Goal: Complete application form

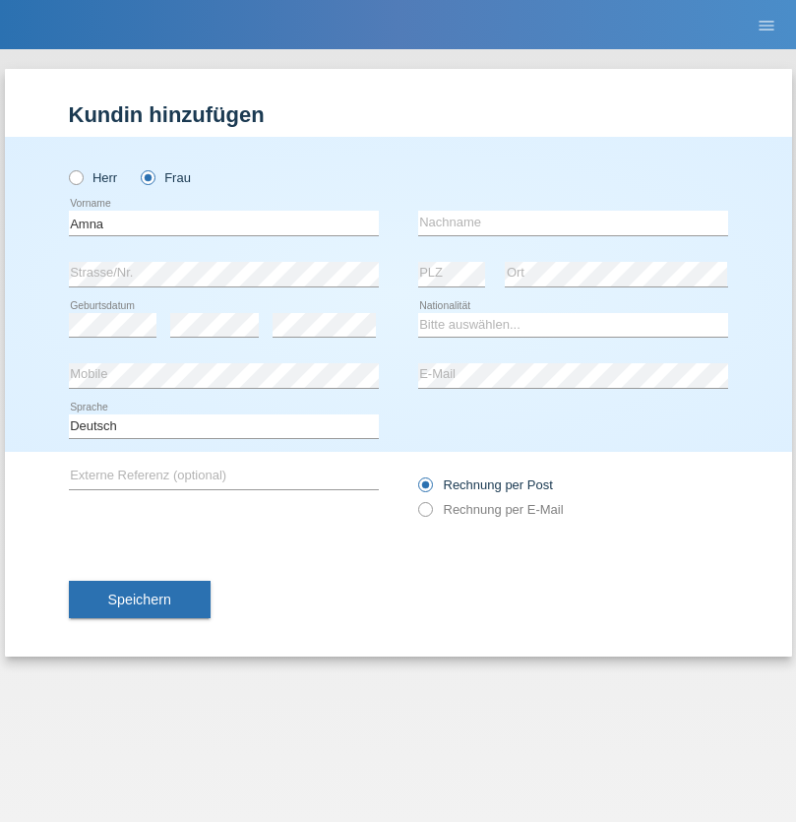
type input "Amna"
click at [573, 222] on input "text" at bounding box center [573, 223] width 310 height 25
type input "Tbib"
select select "TN"
select select "C"
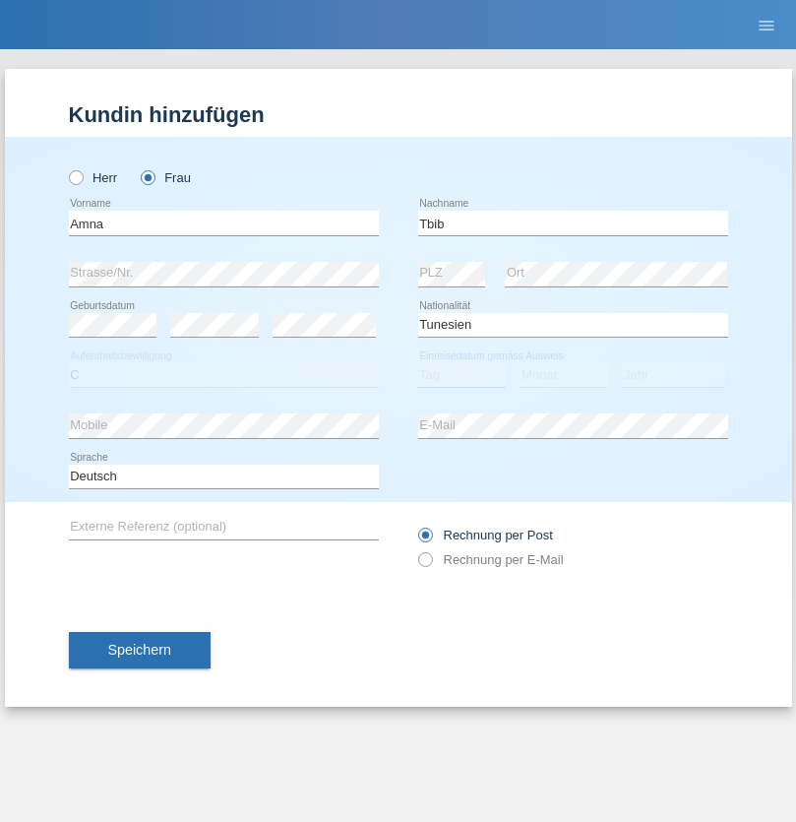
select select "10"
select select "04"
select select "2003"
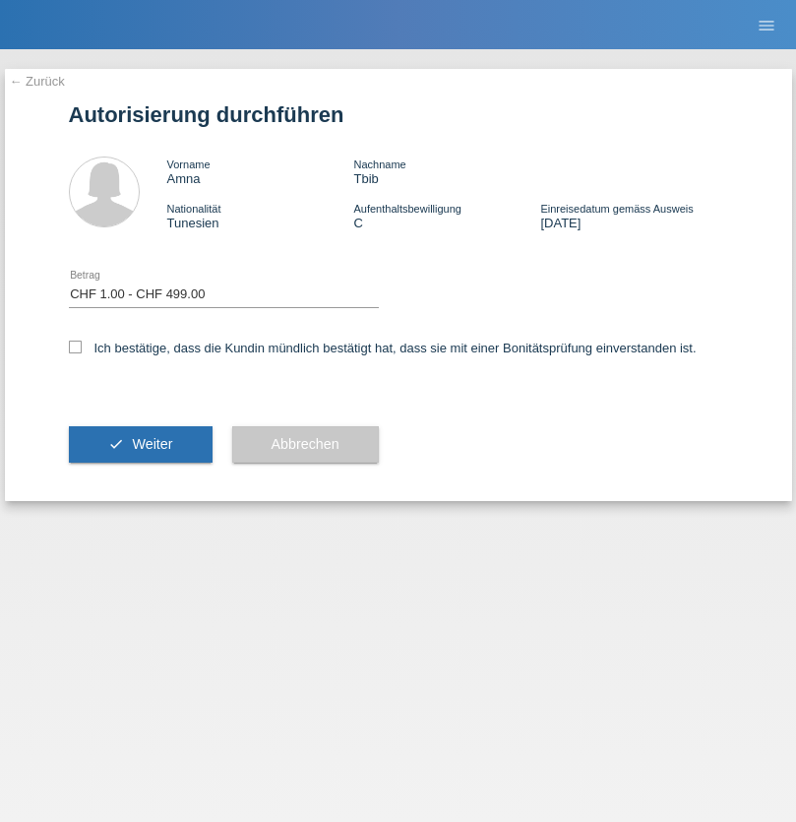
select select "1"
checkbox input "true"
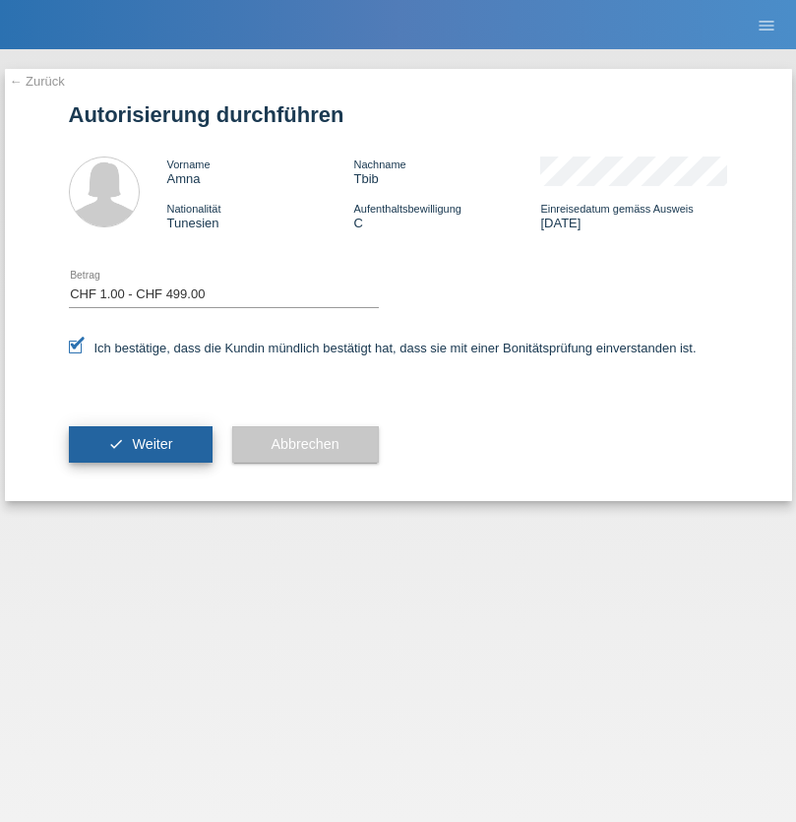
click at [140, 444] on span "Weiter" at bounding box center [152, 444] width 40 height 16
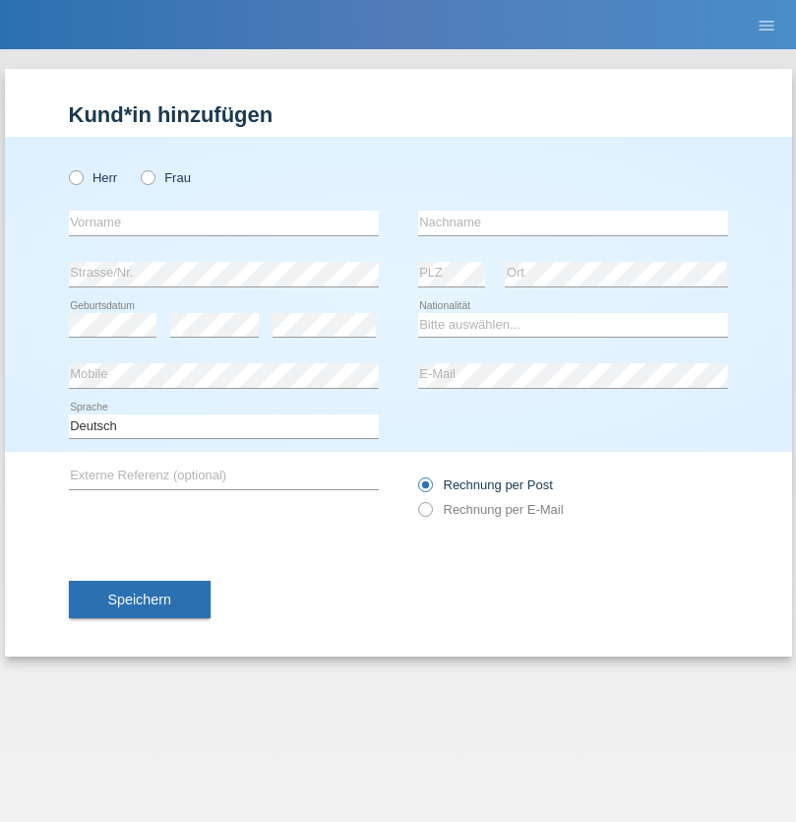
radio input "true"
click at [223, 222] on input "text" at bounding box center [224, 223] width 310 height 25
type input "Adhurim"
click at [573, 222] on input "text" at bounding box center [573, 223] width 310 height 25
type input "Redzepi"
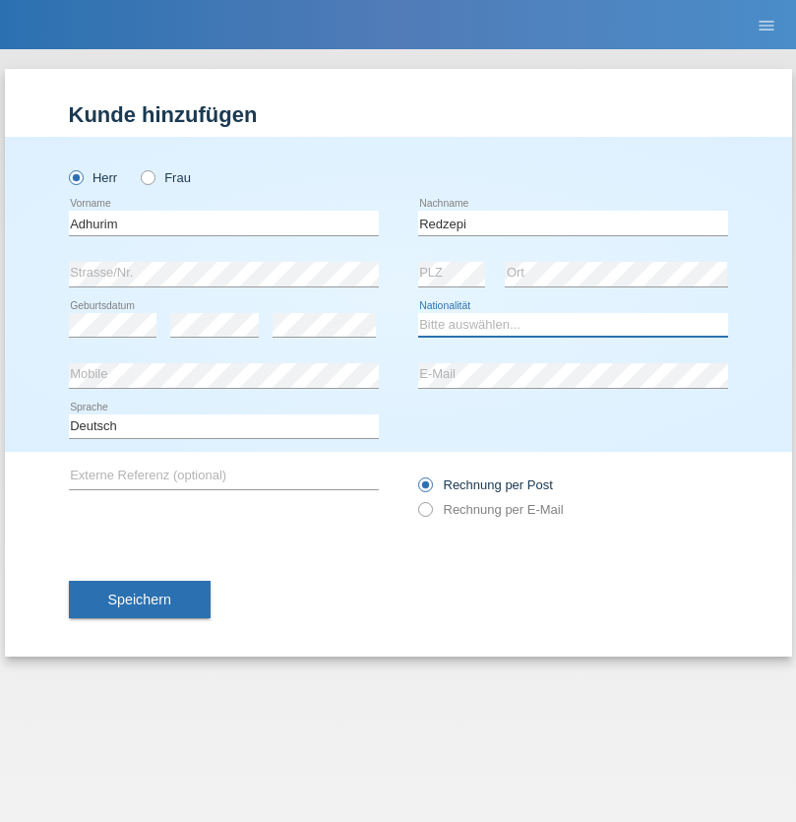
select select "MK"
select select "C"
select select "05"
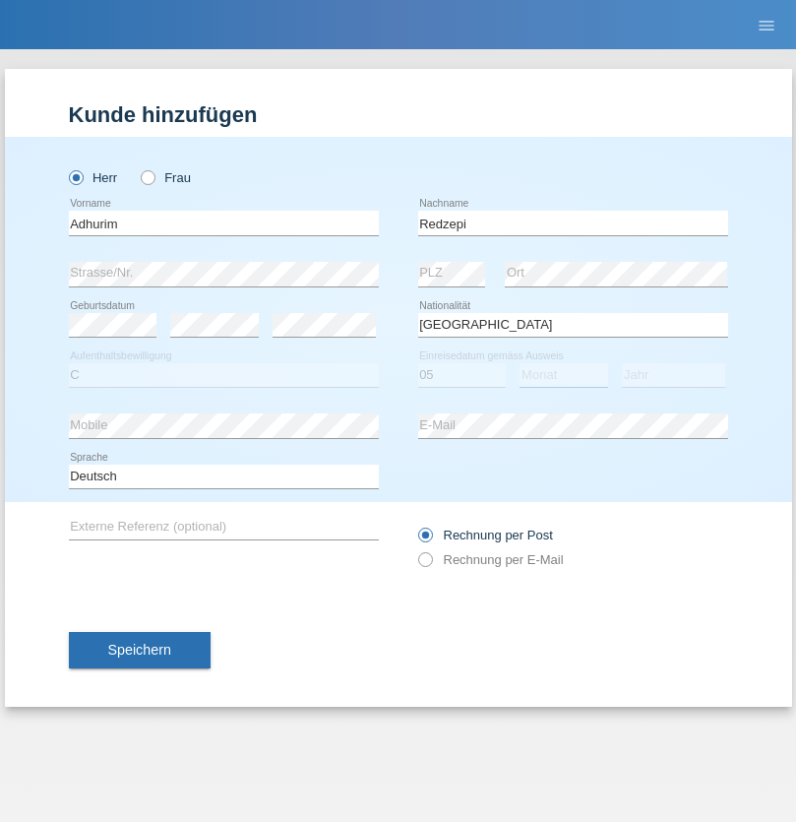
select select "07"
select select "2007"
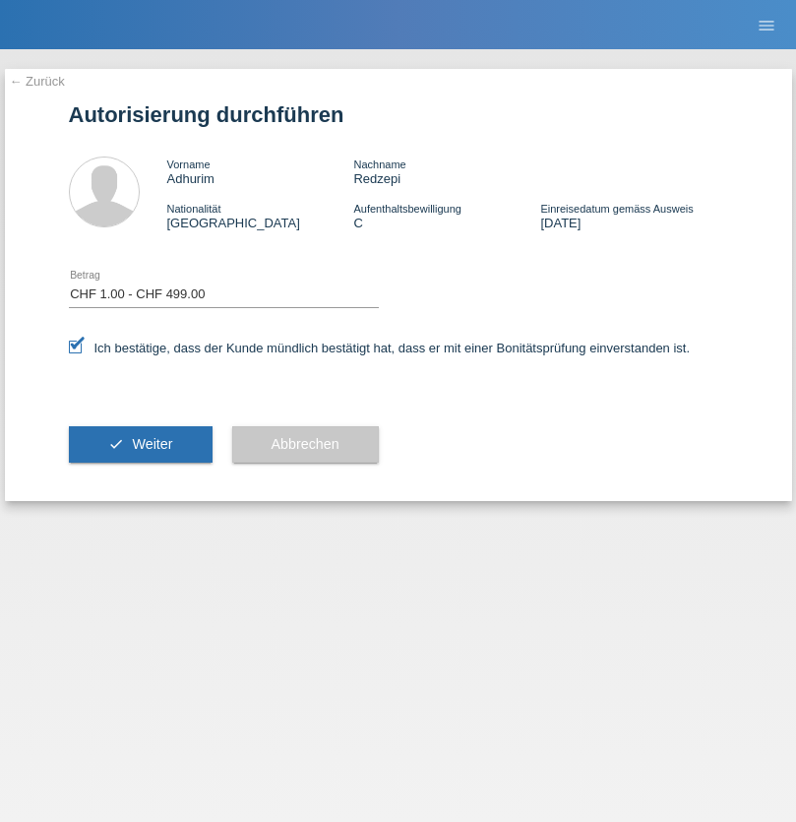
select select "1"
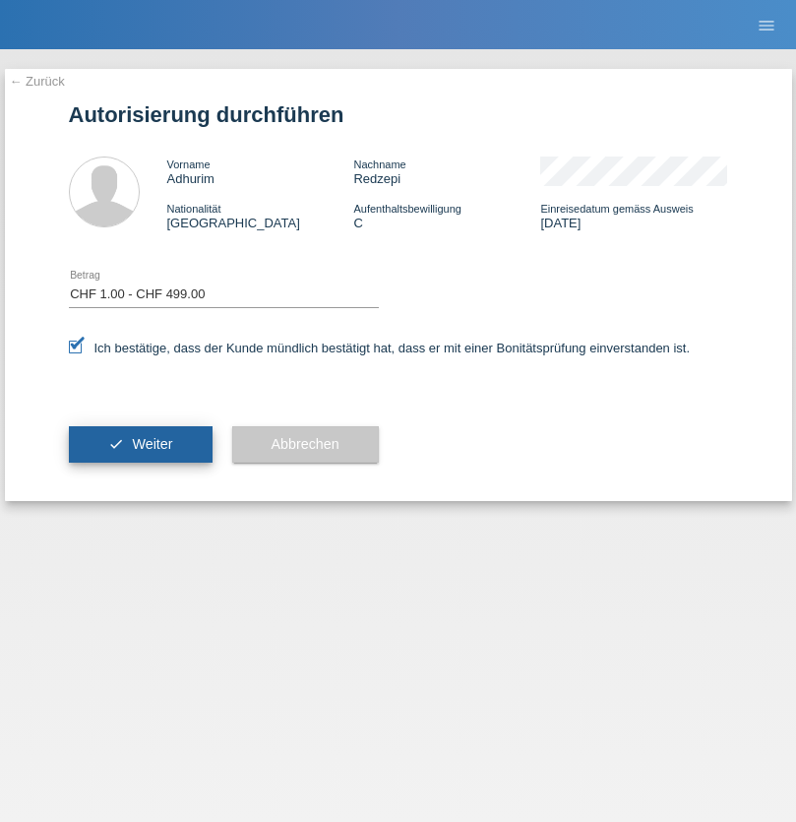
click at [140, 444] on span "Weiter" at bounding box center [152, 444] width 40 height 16
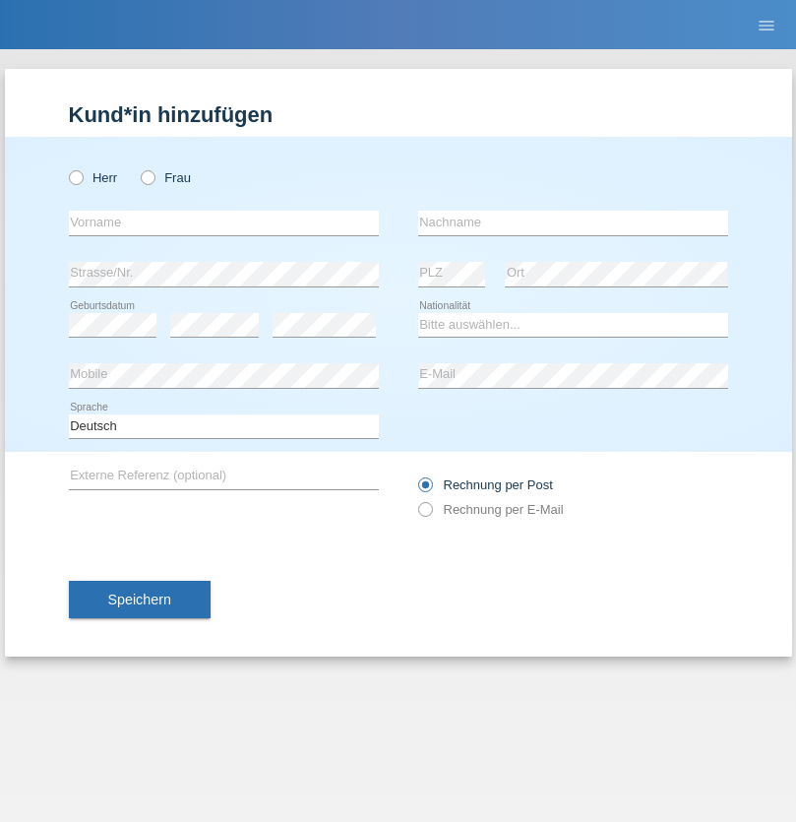
radio input "true"
click at [223, 222] on input "text" at bounding box center [224, 223] width 310 height 25
type input "[DEMOGRAPHIC_DATA]"
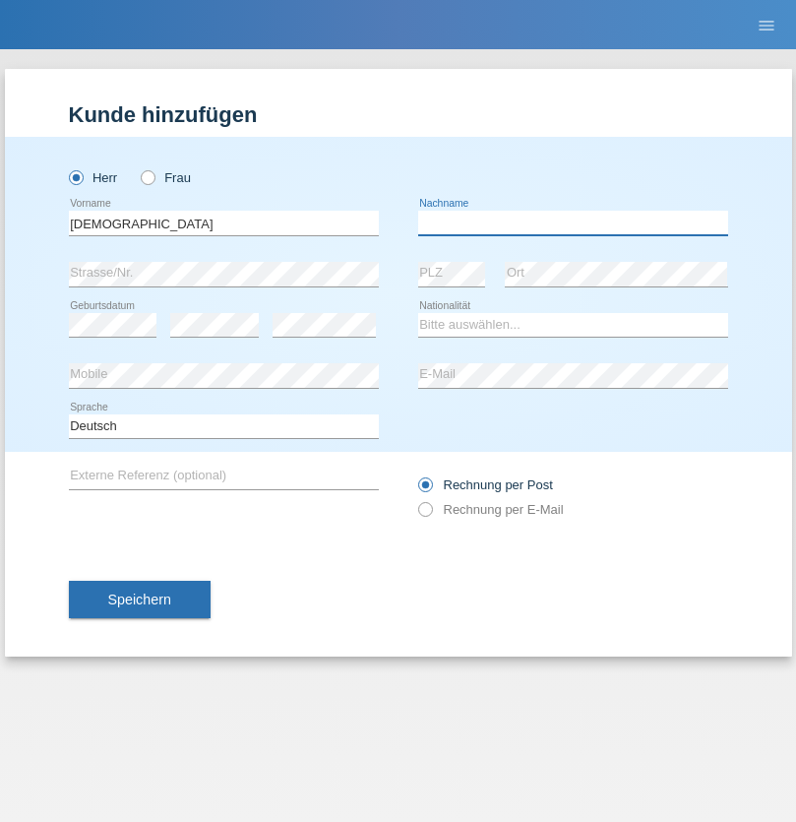
click at [573, 222] on input "text" at bounding box center [573, 223] width 310 height 25
type input "[PERSON_NAME]"
select select "CH"
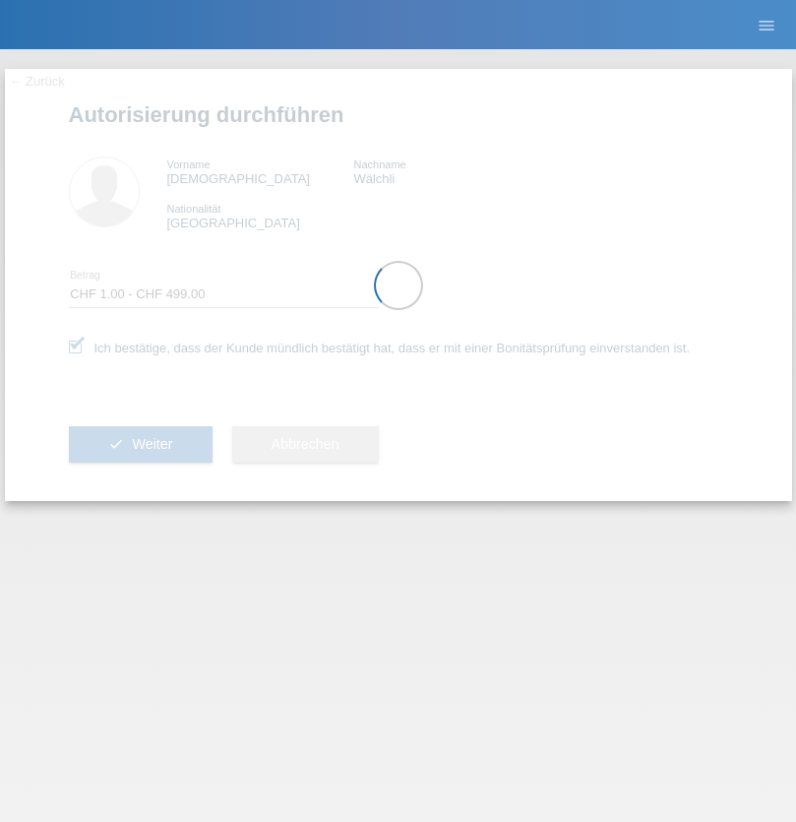
select select "1"
